Goal: Task Accomplishment & Management: Use online tool/utility

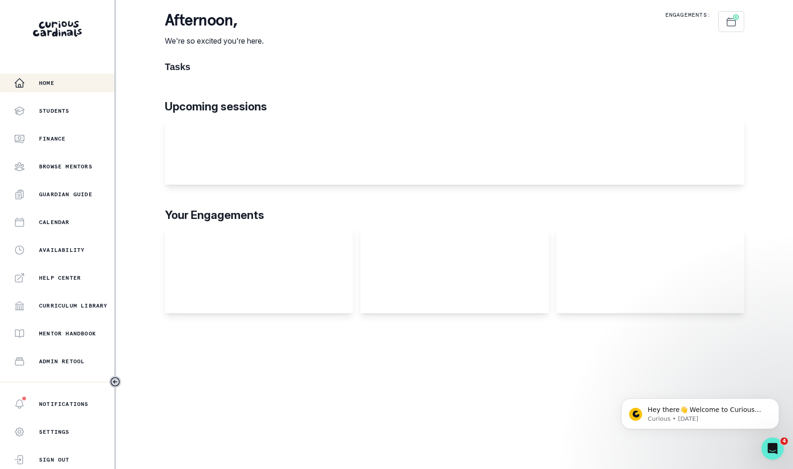
scroll to position [100, 0]
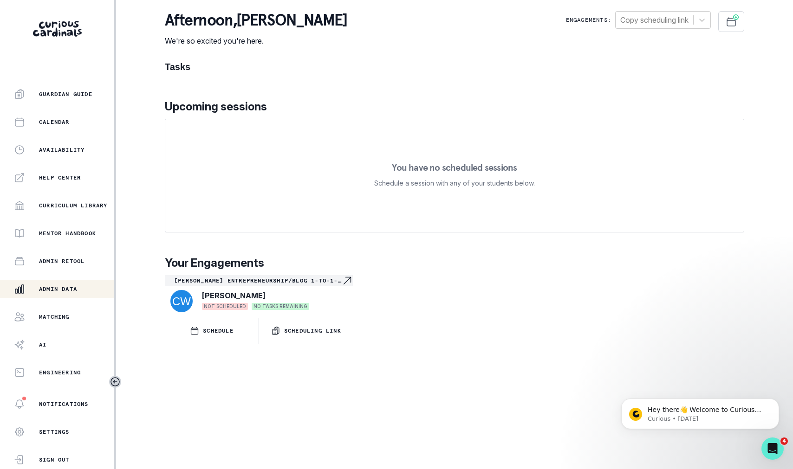
click at [56, 289] on p "Admin Data" at bounding box center [58, 289] width 38 height 7
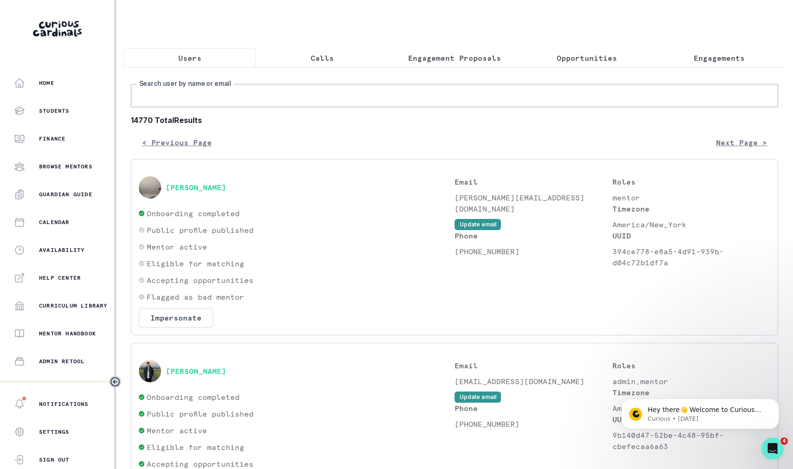
click at [220, 98] on input "Search user by name or email" at bounding box center [454, 95] width 647 height 23
paste input "[PERSON_NAME]"
type input "[PERSON_NAME]"
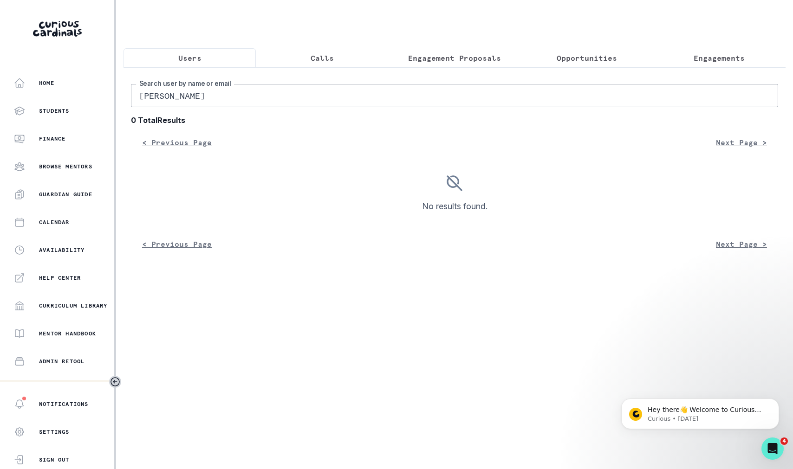
click at [180, 98] on input "[PERSON_NAME]" at bounding box center [454, 95] width 647 height 23
type input "[PERSON_NAME]"
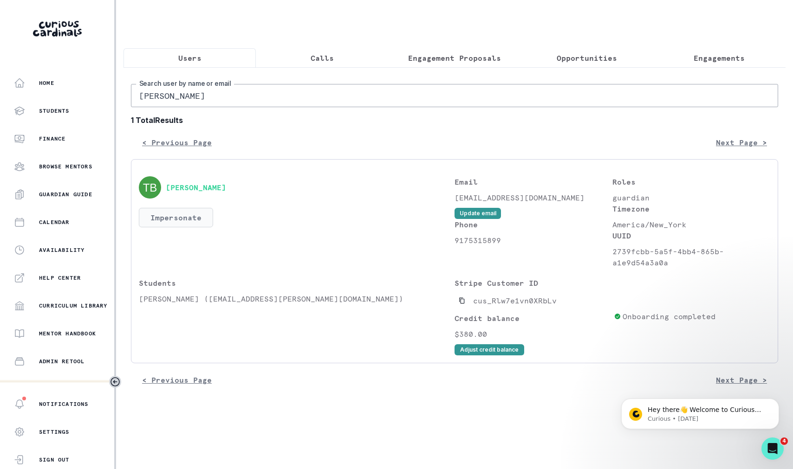
click at [176, 213] on button "Impersonate" at bounding box center [176, 218] width 74 height 20
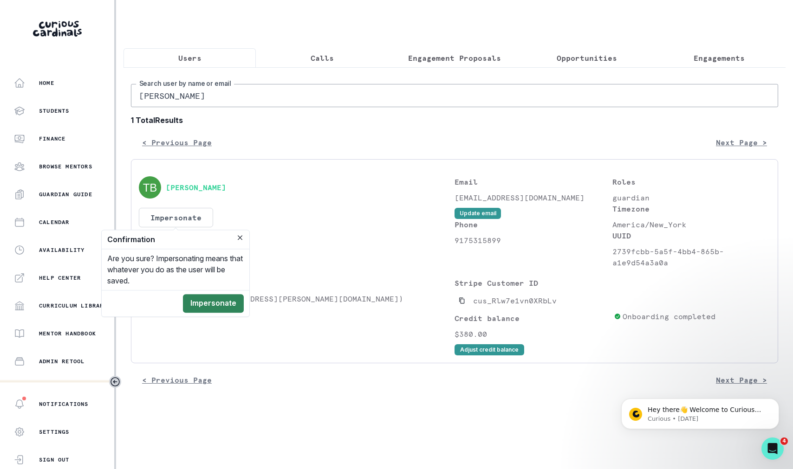
click at [208, 304] on button "Impersonate" at bounding box center [213, 303] width 61 height 19
